Goal: Task Accomplishment & Management: Use online tool/utility

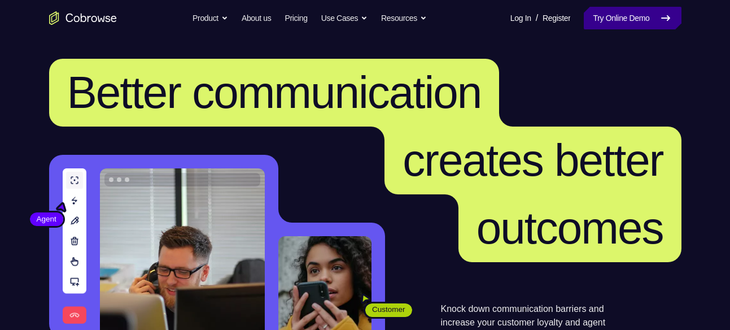
click at [661, 20] on icon at bounding box center [666, 18] width 14 height 14
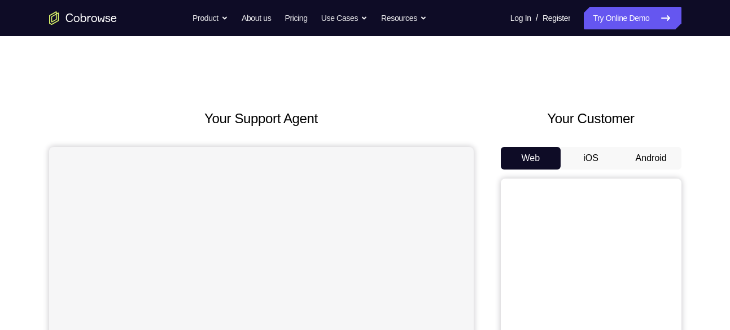
click at [654, 158] on button "Android" at bounding box center [651, 158] width 60 height 23
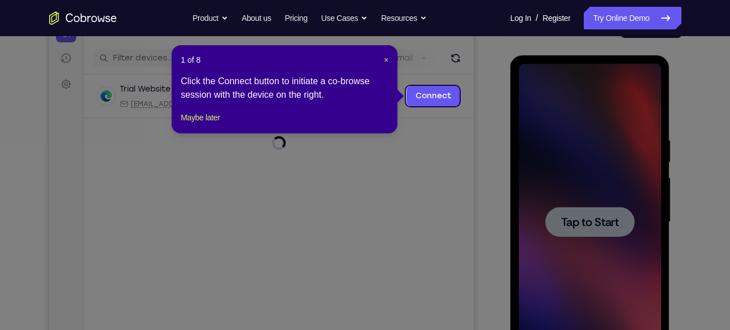
scroll to position [130, 0]
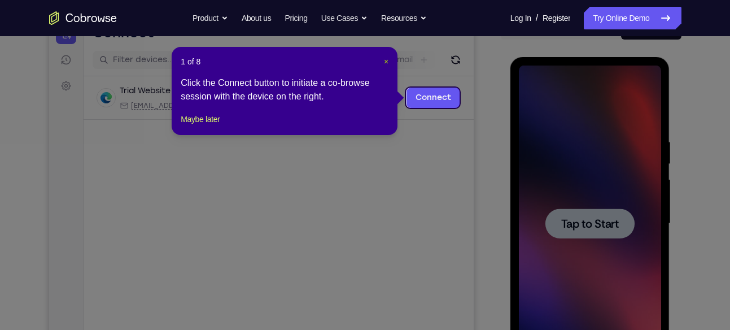
click at [386, 58] on span "×" at bounding box center [386, 61] width 5 height 9
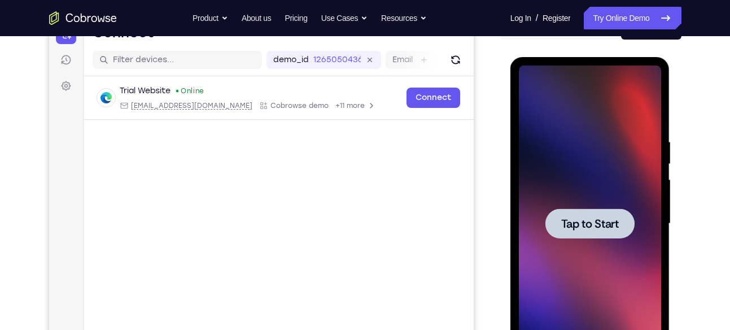
click at [594, 225] on span "Tap to Start" at bounding box center [591, 223] width 58 height 11
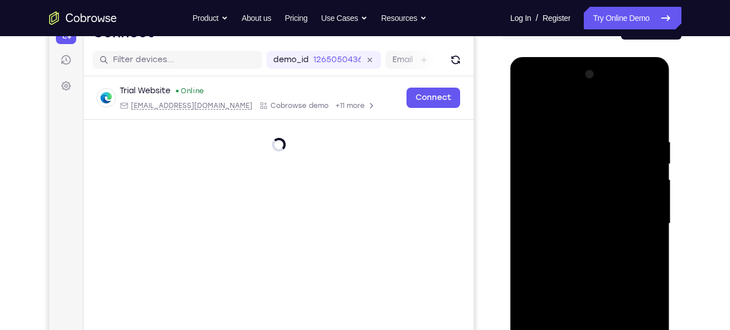
drag, startPoint x: 614, startPoint y: 174, endPoint x: 651, endPoint y: 206, distance: 48.8
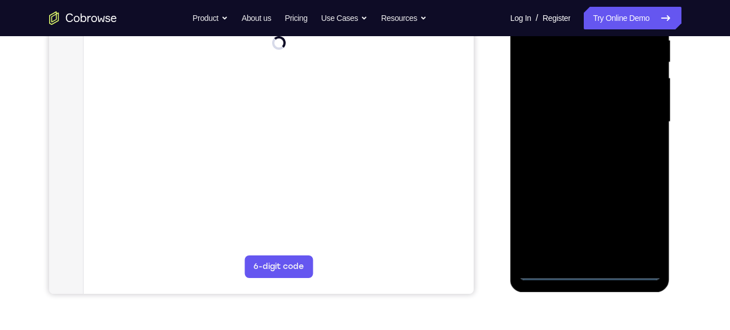
click at [591, 266] on div at bounding box center [590, 122] width 142 height 316
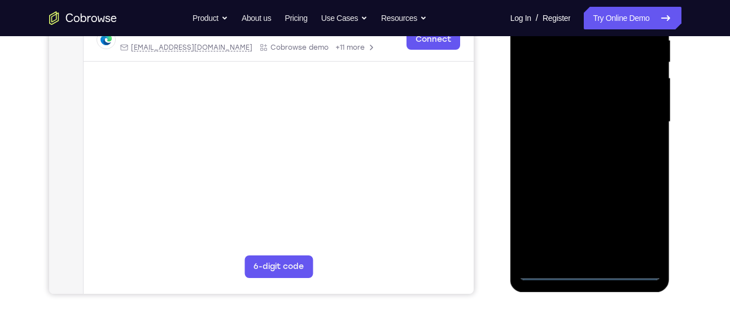
click at [589, 272] on div at bounding box center [590, 122] width 142 height 316
click at [640, 216] on div at bounding box center [590, 122] width 142 height 316
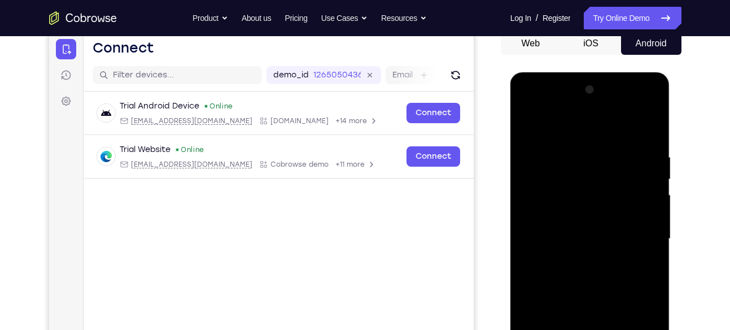
scroll to position [114, 0]
click at [547, 128] on div at bounding box center [590, 239] width 142 height 316
click at [634, 228] on div at bounding box center [590, 239] width 142 height 316
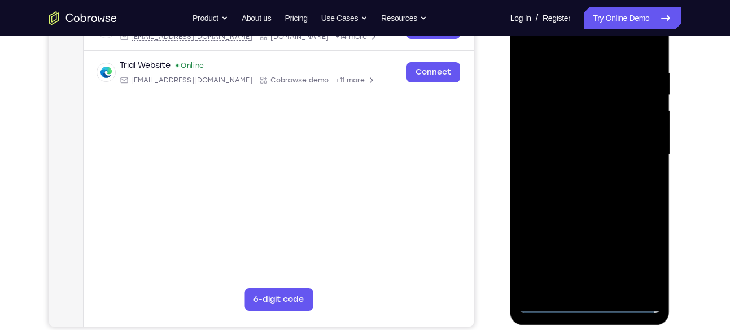
scroll to position [199, 0]
click at [606, 282] on div at bounding box center [590, 154] width 142 height 316
click at [582, 212] on div at bounding box center [590, 154] width 142 height 316
click at [566, 143] on div at bounding box center [590, 154] width 142 height 316
click at [546, 153] on div at bounding box center [590, 154] width 142 height 316
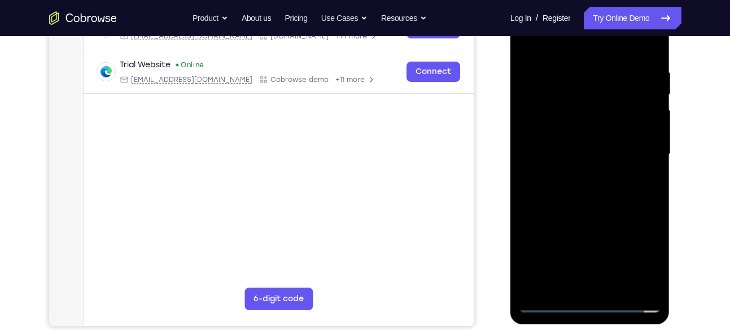
click at [553, 141] on div at bounding box center [590, 154] width 142 height 316
click at [555, 168] on div at bounding box center [590, 154] width 142 height 316
click at [565, 221] on div at bounding box center [590, 154] width 142 height 316
click at [591, 137] on div at bounding box center [590, 154] width 142 height 316
drag, startPoint x: 579, startPoint y: 245, endPoint x: 626, endPoint y: 142, distance: 113.5
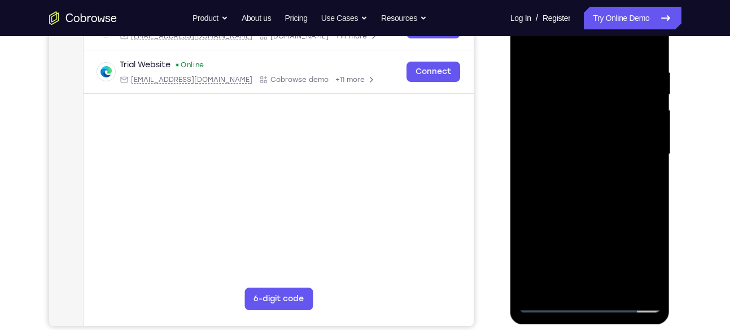
click at [626, 115] on div at bounding box center [590, 154] width 142 height 316
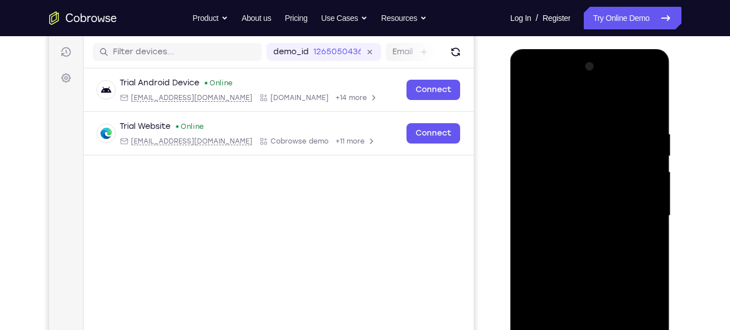
scroll to position [232, 0]
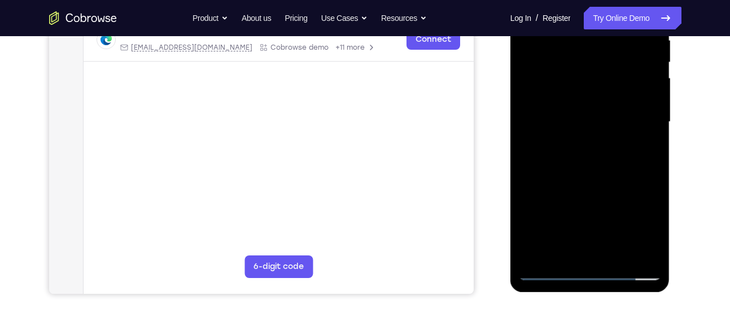
click at [590, 246] on div at bounding box center [590, 122] width 142 height 316
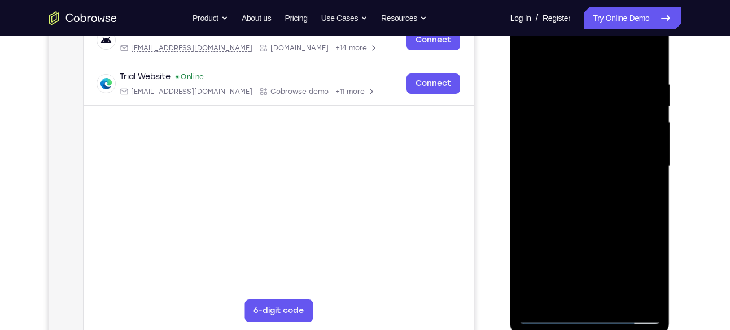
scroll to position [187, 0]
click at [584, 138] on div at bounding box center [590, 166] width 142 height 316
click at [569, 183] on div at bounding box center [590, 166] width 142 height 316
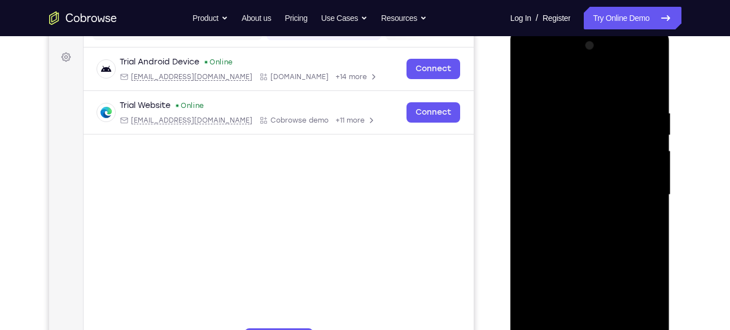
scroll to position [158, 0]
click at [599, 157] on div at bounding box center [590, 195] width 142 height 316
click at [570, 140] on div at bounding box center [590, 195] width 142 height 316
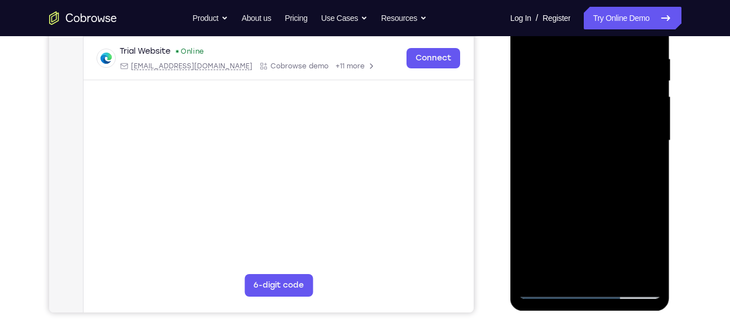
scroll to position [178, 0]
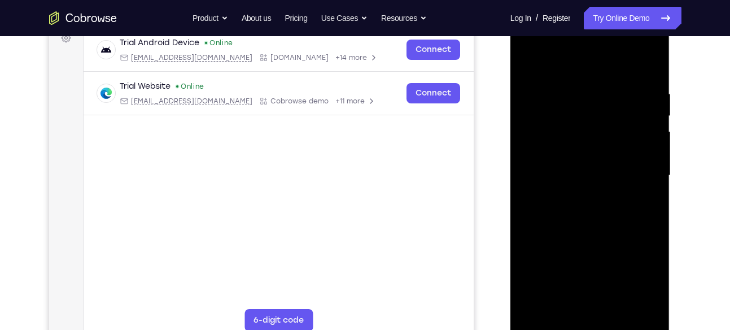
click at [548, 114] on div at bounding box center [590, 176] width 142 height 316
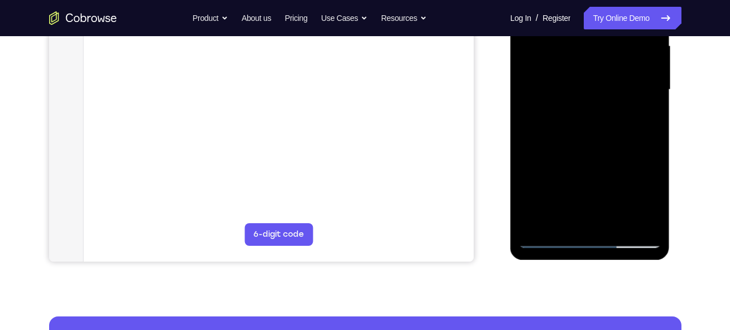
scroll to position [263, 0]
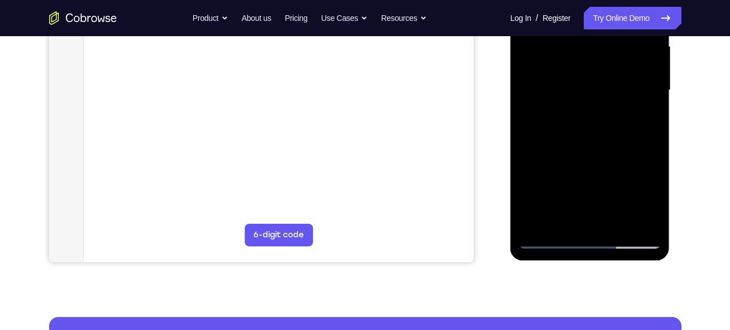
click at [589, 140] on div at bounding box center [590, 90] width 142 height 316
click at [620, 219] on div at bounding box center [590, 90] width 142 height 316
click at [593, 147] on div at bounding box center [590, 90] width 142 height 316
click at [599, 100] on div at bounding box center [590, 90] width 142 height 316
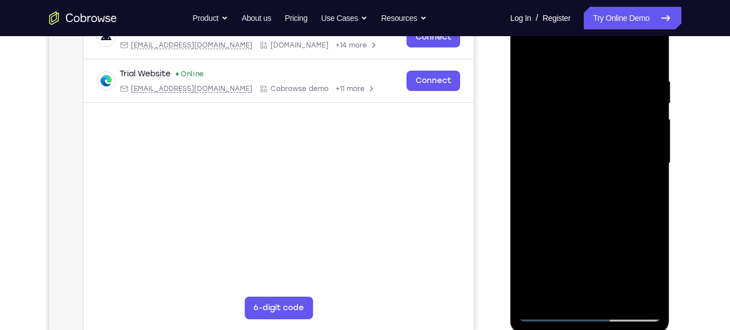
scroll to position [185, 0]
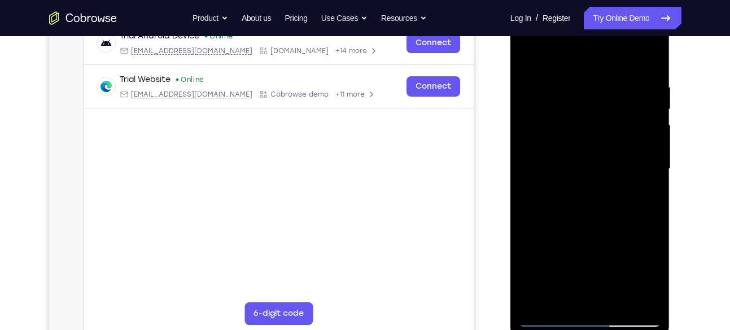
click at [528, 55] on div at bounding box center [590, 169] width 142 height 316
click at [575, 155] on div at bounding box center [590, 169] width 142 height 316
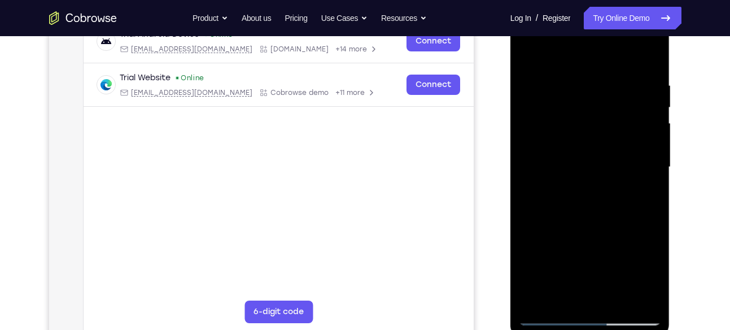
scroll to position [166, 0]
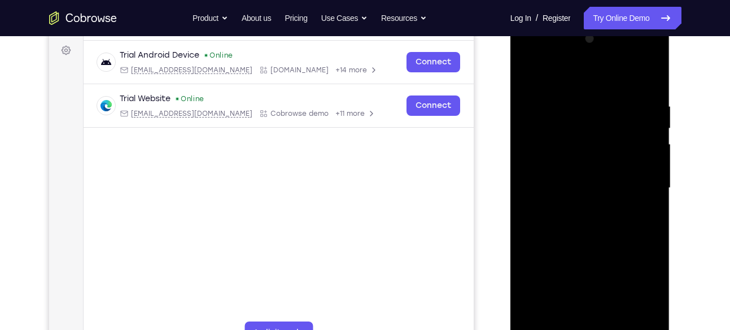
click at [527, 75] on div at bounding box center [590, 188] width 142 height 316
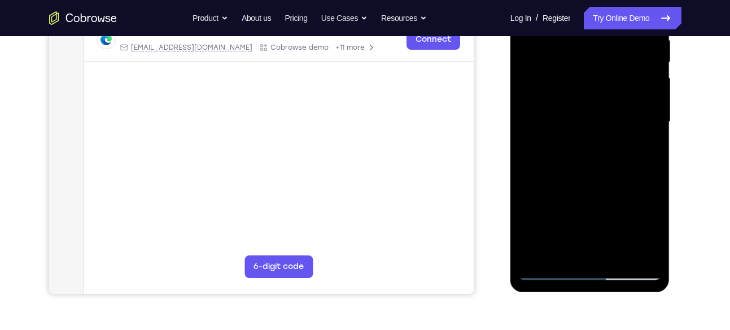
scroll to position [231, 0]
click at [593, 130] on div at bounding box center [590, 122] width 142 height 316
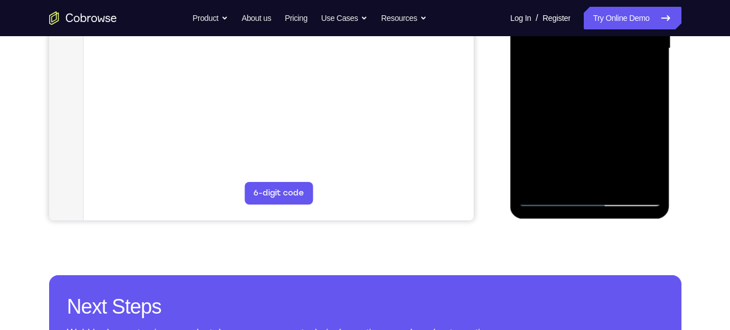
scroll to position [307, 0]
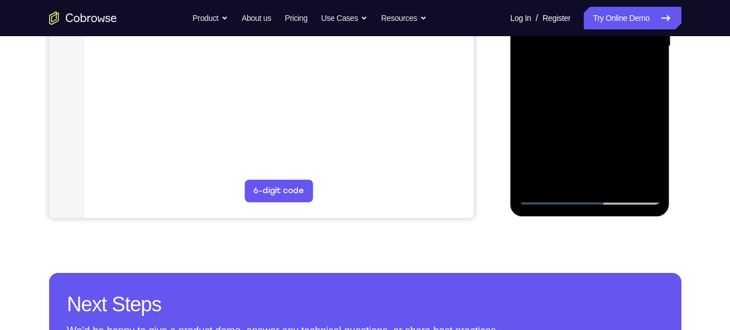
click at [577, 174] on div at bounding box center [590, 46] width 142 height 316
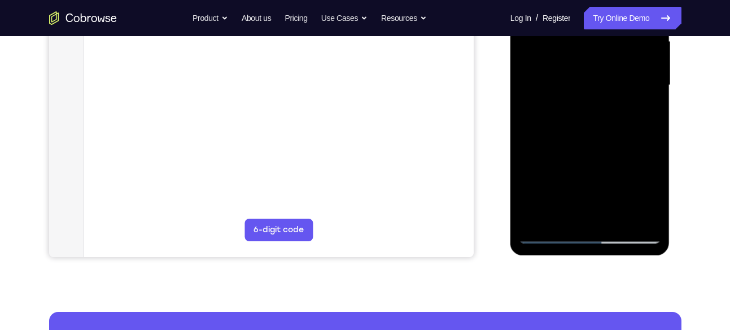
click at [528, 212] on div at bounding box center [590, 85] width 142 height 316
click at [529, 214] on div at bounding box center [590, 85] width 142 height 316
click at [652, 234] on div at bounding box center [590, 85] width 142 height 316
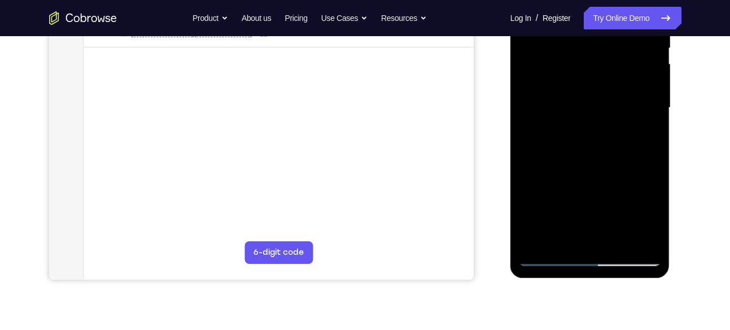
scroll to position [245, 0]
click at [617, 56] on div at bounding box center [590, 109] width 142 height 316
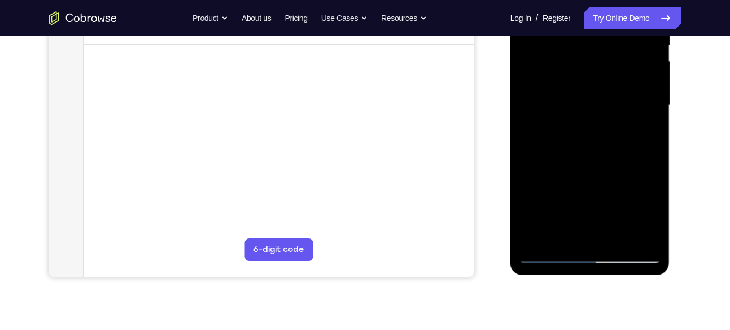
scroll to position [249, 0]
click at [608, 150] on div at bounding box center [590, 104] width 142 height 316
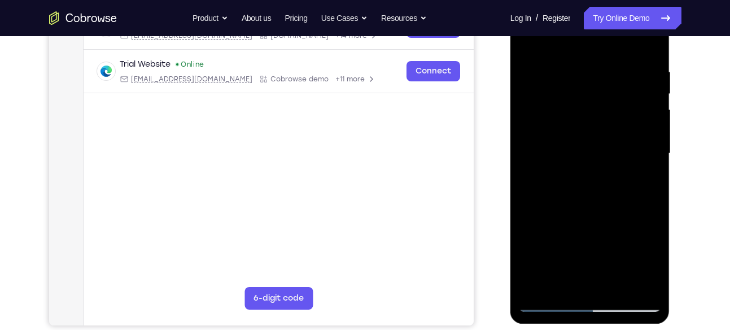
scroll to position [199, 0]
click at [583, 78] on div at bounding box center [590, 154] width 142 height 316
click at [570, 282] on div at bounding box center [590, 154] width 142 height 316
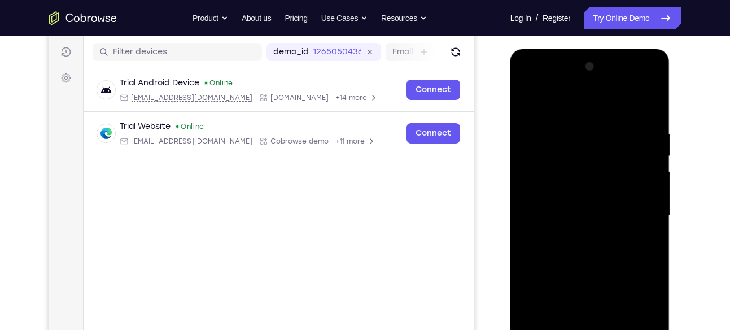
scroll to position [137, 0]
click at [654, 80] on div at bounding box center [590, 216] width 142 height 316
click at [533, 176] on div at bounding box center [590, 216] width 142 height 316
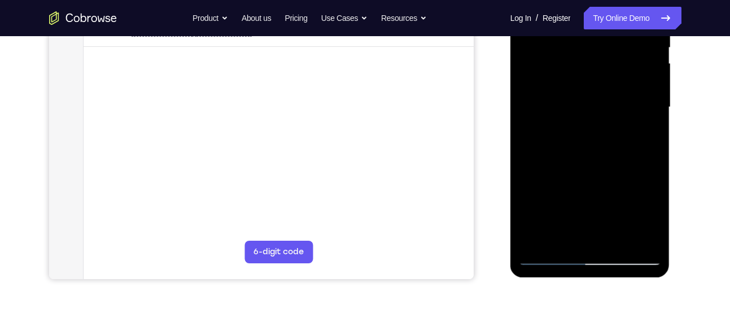
scroll to position [246, 0]
click at [641, 234] on div at bounding box center [590, 108] width 142 height 316
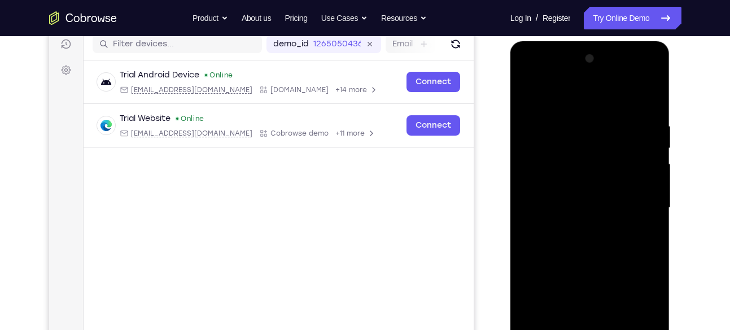
scroll to position [139, 0]
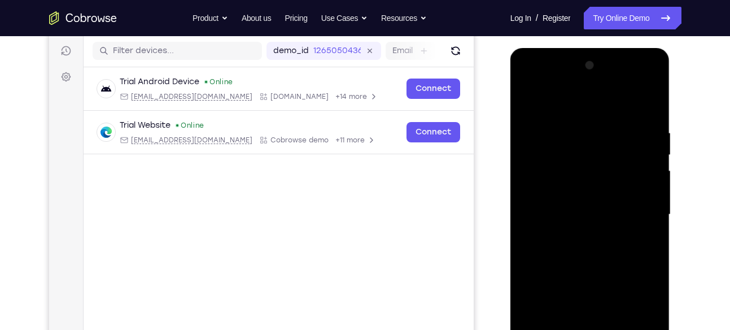
click at [567, 182] on div at bounding box center [590, 214] width 142 height 316
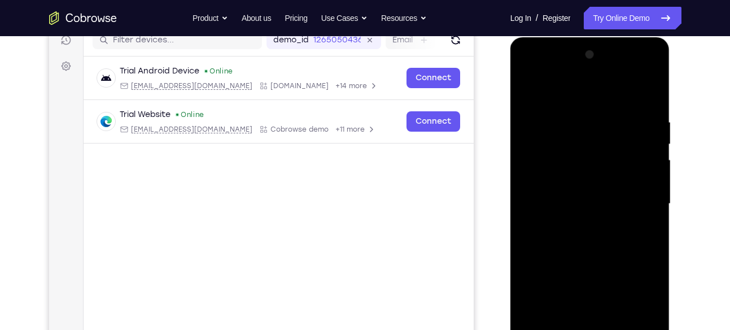
scroll to position [143, 0]
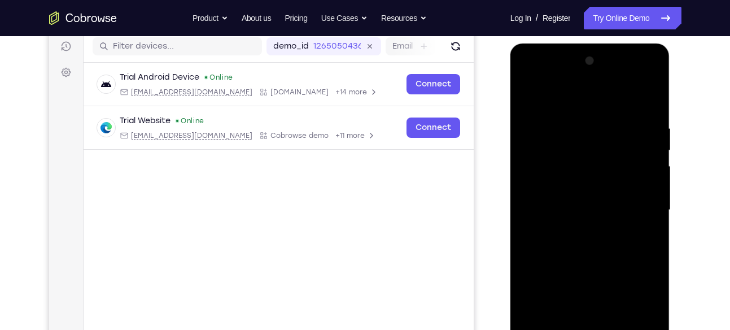
click at [528, 73] on div at bounding box center [590, 210] width 142 height 316
click at [529, 77] on div at bounding box center [590, 210] width 142 height 316
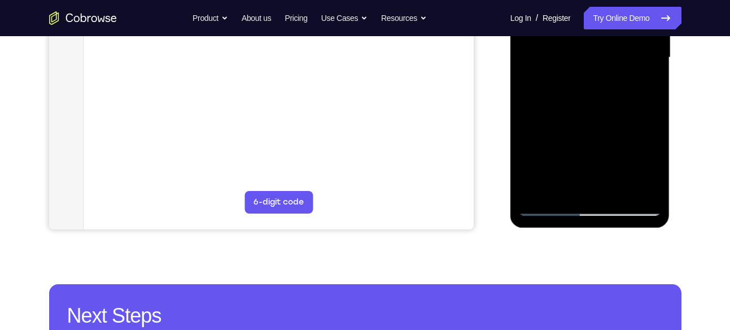
scroll to position [297, 0]
click at [560, 183] on div at bounding box center [590, 57] width 142 height 316
click at [591, 137] on div at bounding box center [590, 57] width 142 height 316
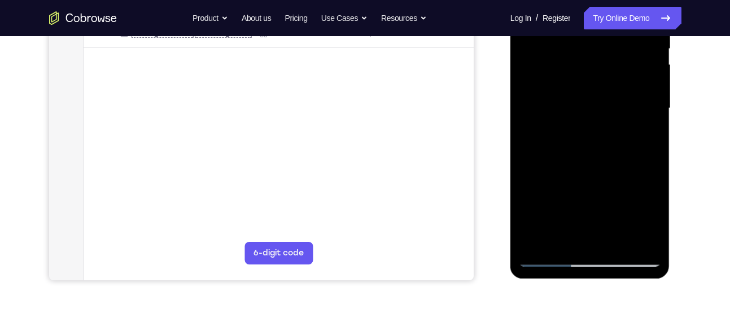
scroll to position [245, 0]
click at [532, 137] on div at bounding box center [590, 109] width 142 height 316
click at [533, 210] on div at bounding box center [590, 109] width 142 height 316
click at [586, 191] on div at bounding box center [590, 109] width 142 height 316
click at [612, 196] on div at bounding box center [590, 109] width 142 height 316
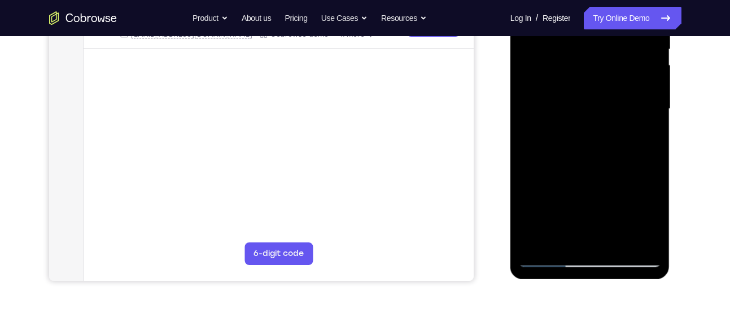
click at [604, 196] on div at bounding box center [590, 109] width 142 height 316
click at [549, 192] on div at bounding box center [590, 109] width 142 height 316
click at [655, 216] on div at bounding box center [590, 109] width 142 height 316
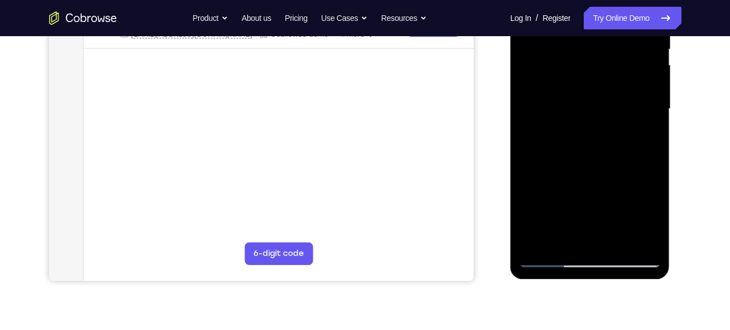
click at [655, 216] on div at bounding box center [590, 109] width 142 height 316
click at [532, 137] on div at bounding box center [590, 109] width 142 height 316
click at [653, 216] on div at bounding box center [590, 109] width 142 height 316
click at [589, 195] on div at bounding box center [590, 109] width 142 height 316
click at [613, 195] on div at bounding box center [590, 109] width 142 height 316
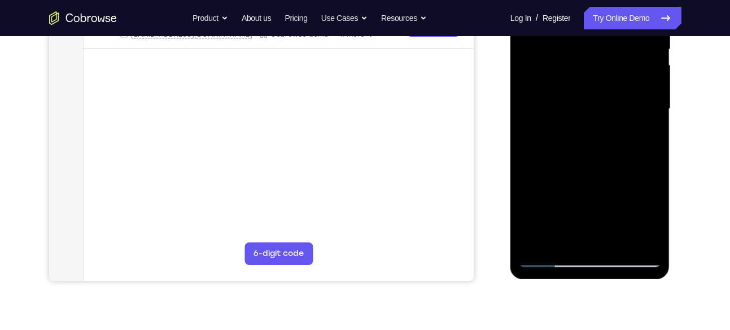
click at [605, 195] on div at bounding box center [590, 109] width 142 height 316
click at [547, 193] on div at bounding box center [590, 109] width 142 height 316
click at [585, 235] on div at bounding box center [590, 109] width 142 height 316
click at [525, 173] on div at bounding box center [590, 109] width 142 height 316
click at [586, 191] on div at bounding box center [590, 109] width 142 height 316
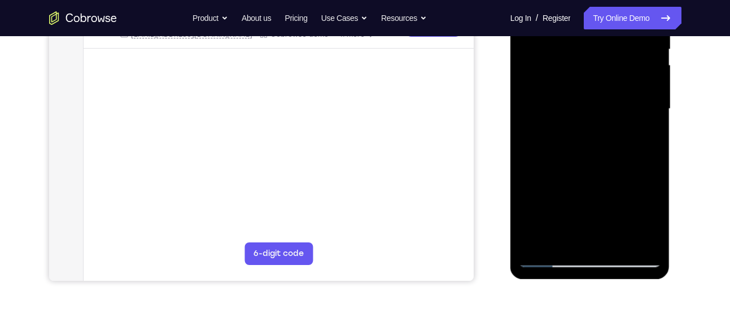
click at [547, 194] on div at bounding box center [590, 109] width 142 height 316
click at [564, 172] on div at bounding box center [590, 109] width 142 height 316
click at [602, 194] on div at bounding box center [590, 109] width 142 height 316
click at [551, 195] on div at bounding box center [590, 109] width 142 height 316
click at [612, 192] on div at bounding box center [590, 109] width 142 height 316
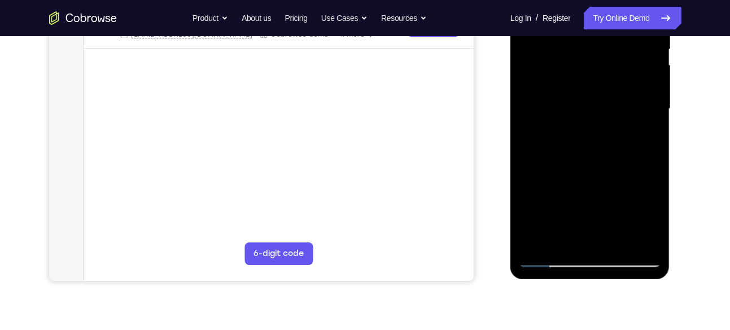
click at [553, 195] on div at bounding box center [590, 109] width 142 height 316
click at [589, 239] on div at bounding box center [590, 109] width 142 height 316
click at [603, 215] on div at bounding box center [590, 109] width 142 height 316
click at [625, 195] on div at bounding box center [590, 109] width 142 height 316
click at [580, 176] on div at bounding box center [590, 109] width 142 height 316
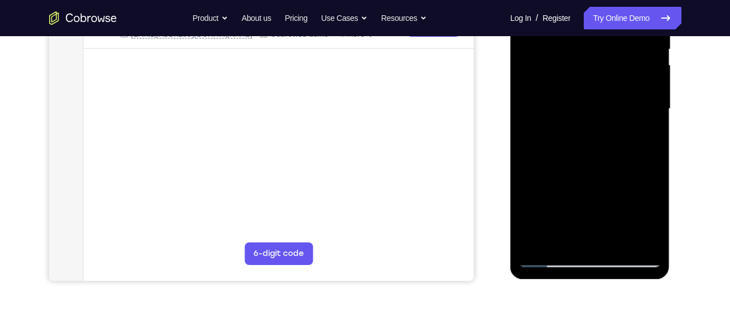
click at [550, 197] on div at bounding box center [590, 109] width 142 height 316
click at [522, 195] on div at bounding box center [590, 109] width 142 height 316
click at [590, 234] on div at bounding box center [590, 109] width 142 height 316
click at [586, 193] on div at bounding box center [590, 109] width 142 height 316
click at [628, 175] on div at bounding box center [590, 109] width 142 height 316
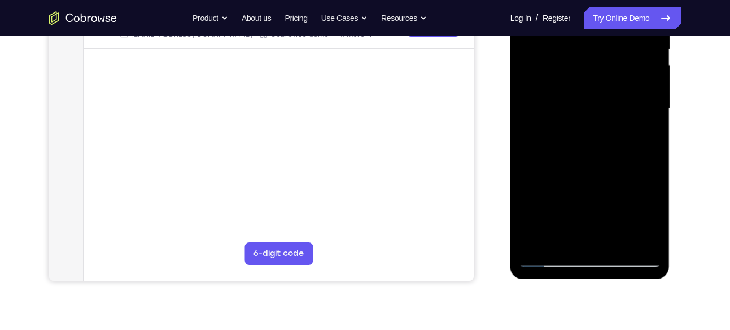
click at [606, 191] on div at bounding box center [590, 109] width 142 height 316
click at [590, 234] on div at bounding box center [590, 109] width 142 height 316
click at [642, 195] on div at bounding box center [590, 109] width 142 height 316
click at [601, 215] on div at bounding box center [590, 109] width 142 height 316
click at [548, 192] on div at bounding box center [590, 109] width 142 height 316
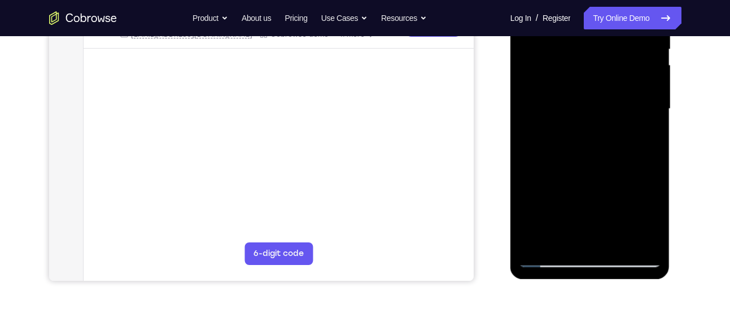
click at [539, 196] on div at bounding box center [590, 109] width 142 height 316
click at [616, 172] on div at bounding box center [590, 109] width 142 height 316
click at [590, 234] on div at bounding box center [590, 109] width 142 height 316
click at [642, 194] on div at bounding box center [590, 109] width 142 height 316
click at [643, 212] on div at bounding box center [590, 109] width 142 height 316
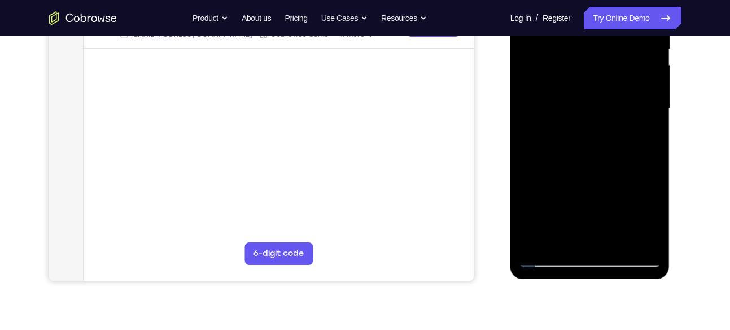
click at [613, 176] on div at bounding box center [590, 109] width 142 height 316
click at [655, 214] on div at bounding box center [590, 109] width 142 height 316
click at [652, 154] on div at bounding box center [590, 109] width 142 height 316
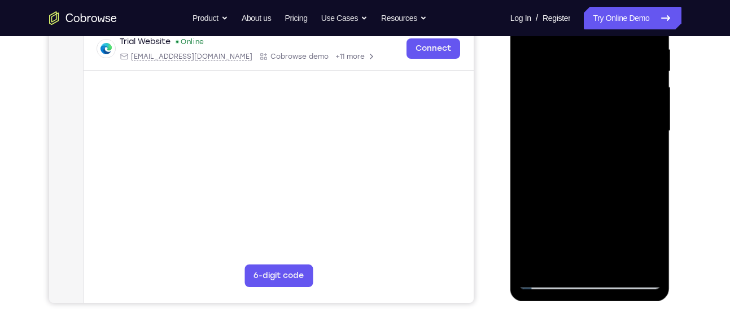
scroll to position [222, 0]
click at [649, 260] on div at bounding box center [590, 131] width 142 height 316
click at [643, 155] on div at bounding box center [590, 131] width 142 height 316
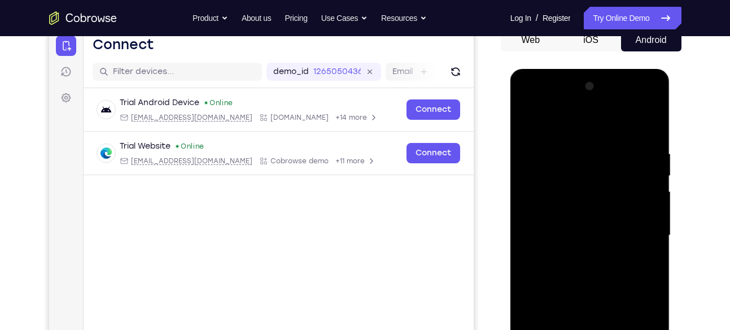
scroll to position [118, 0]
click at [529, 121] on div at bounding box center [590, 236] width 142 height 316
